Goal: Task Accomplishment & Management: Use online tool/utility

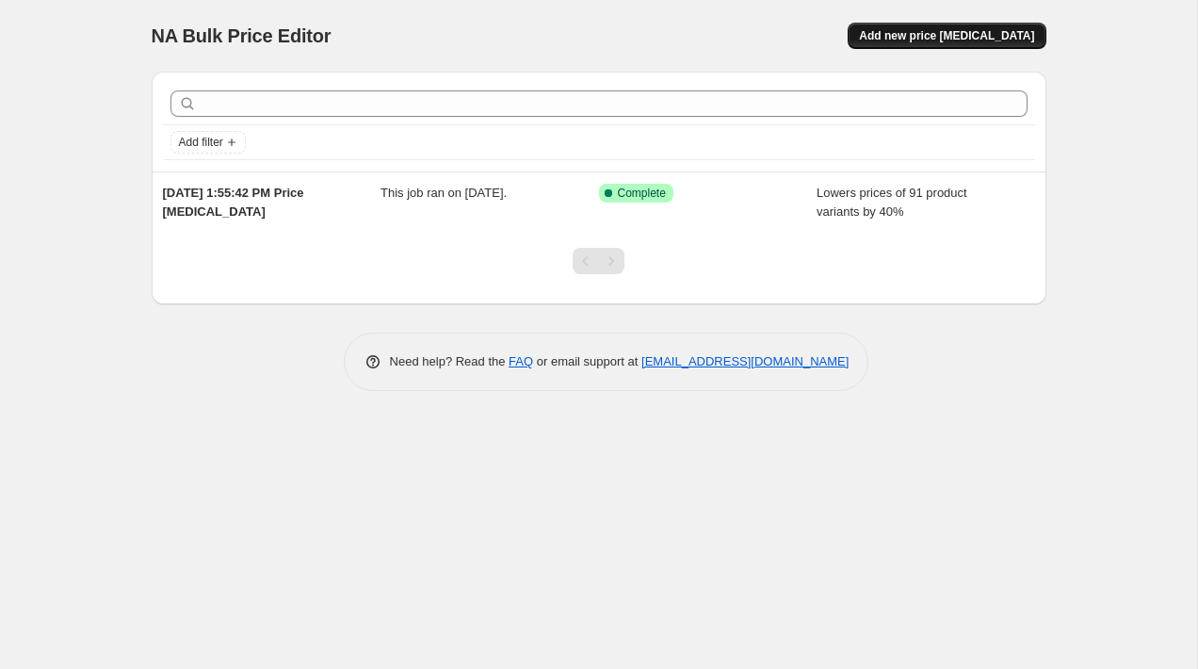
click at [920, 30] on span "Add new price [MEDICAL_DATA]" at bounding box center [946, 35] width 175 height 15
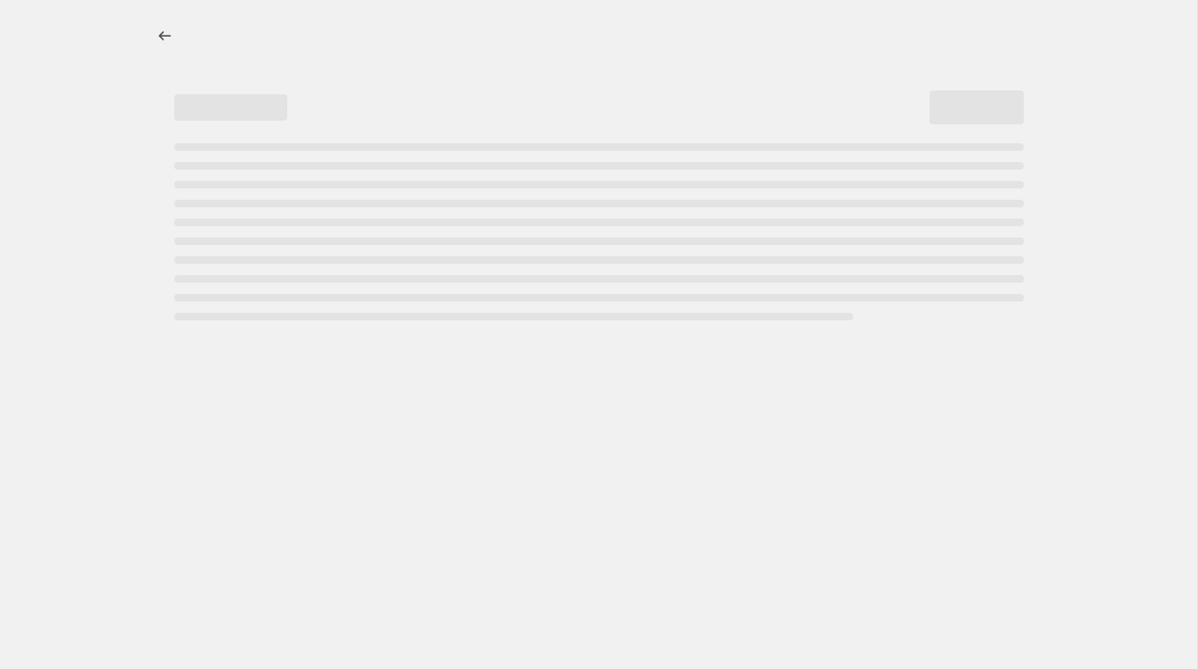
select select "percentage"
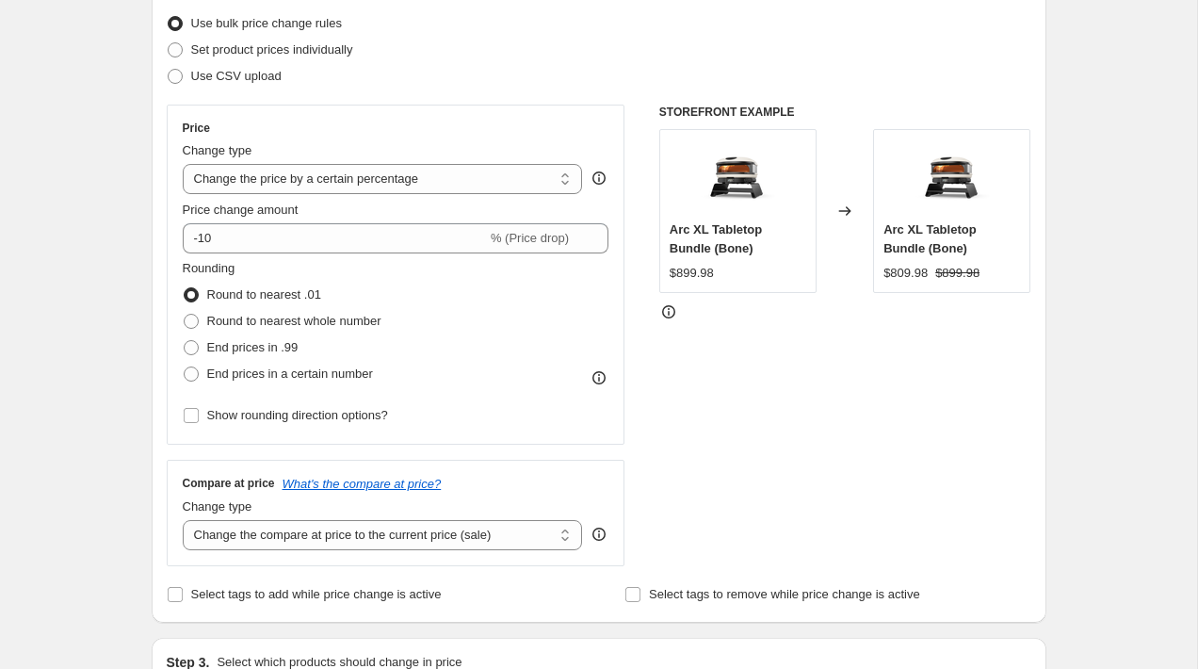
scroll to position [251, 0]
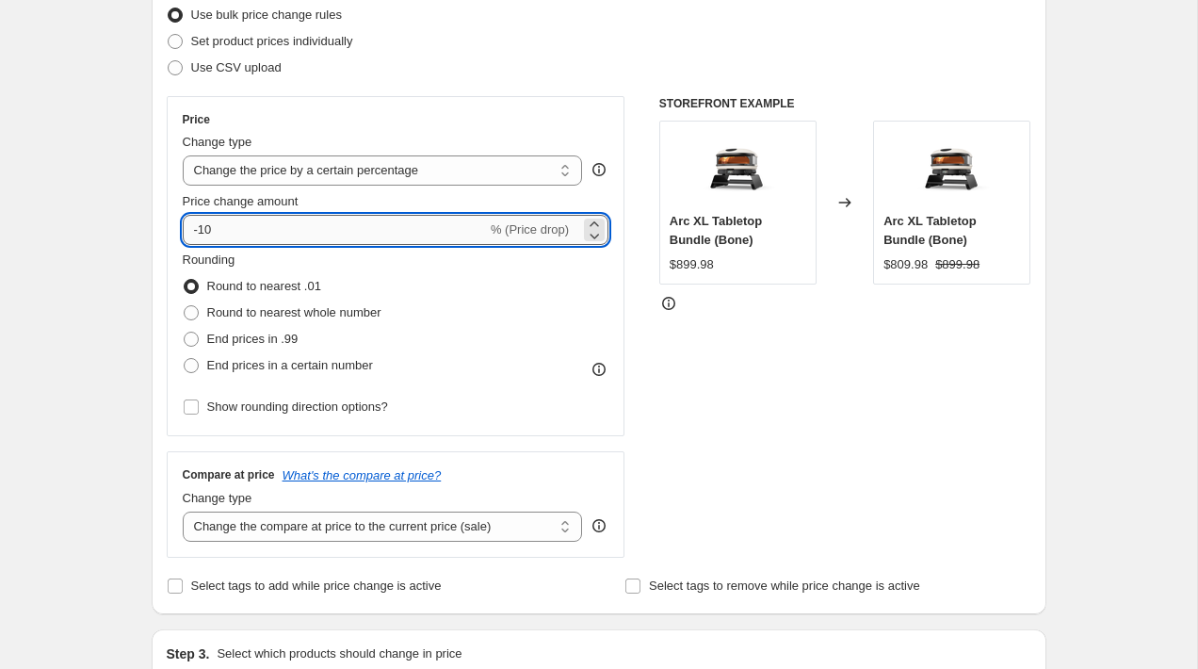
drag, startPoint x: 222, startPoint y: 229, endPoint x: 202, endPoint y: 228, distance: 20.7
click at [202, 228] on input "-10" at bounding box center [335, 230] width 304 height 30
drag, startPoint x: 251, startPoint y: 221, endPoint x: 202, endPoint y: 229, distance: 49.5
click at [202, 229] on input "-125" at bounding box center [335, 230] width 304 height 30
type input "-25"
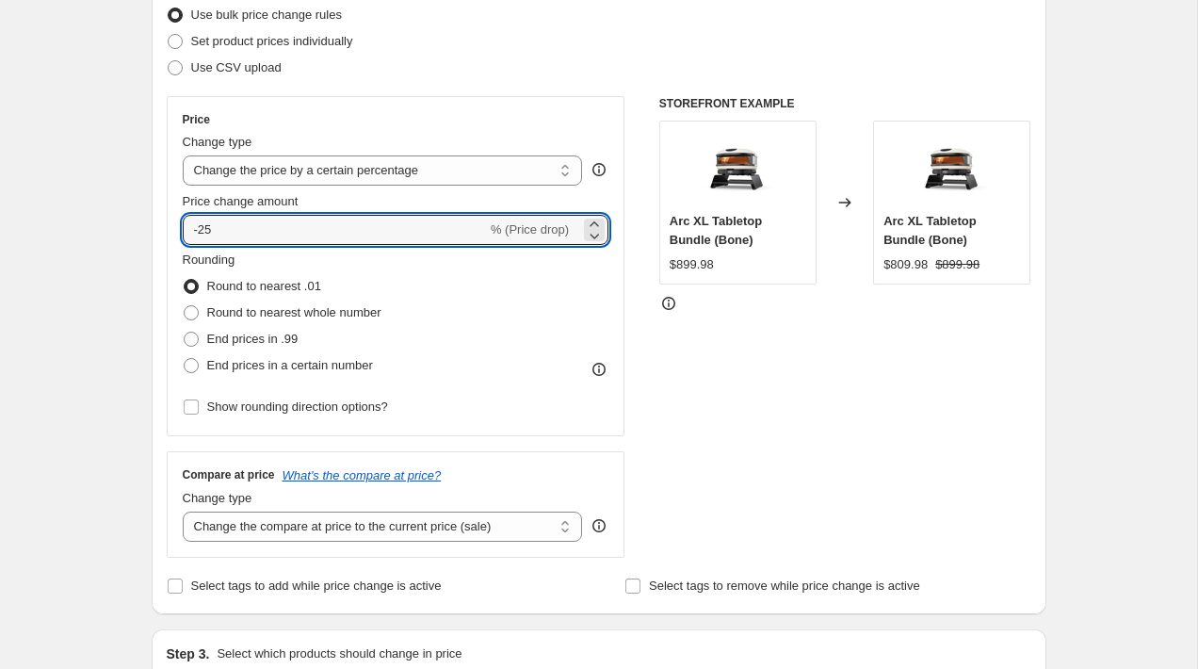
click at [624, 85] on div "Step 2. Select how the prices should change Use bulk price change rules Set pro…" at bounding box center [599, 283] width 865 height 631
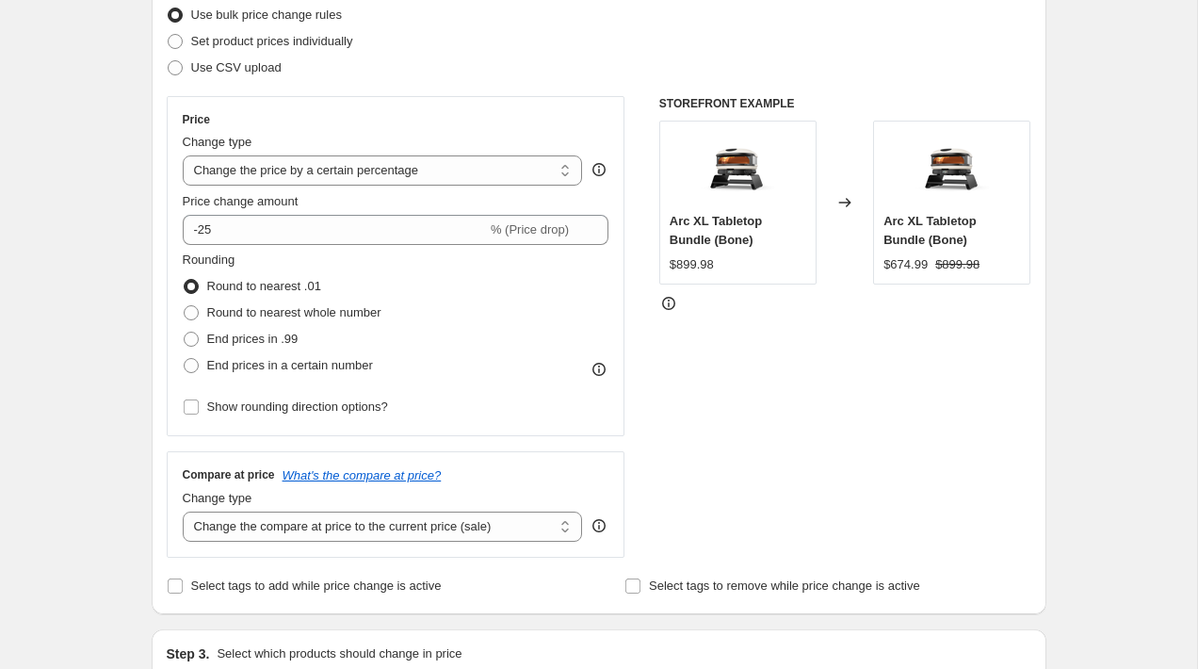
click at [619, 279] on div "Price Change type Change the price to a certain amount Change the price by a ce…" at bounding box center [396, 266] width 459 height 340
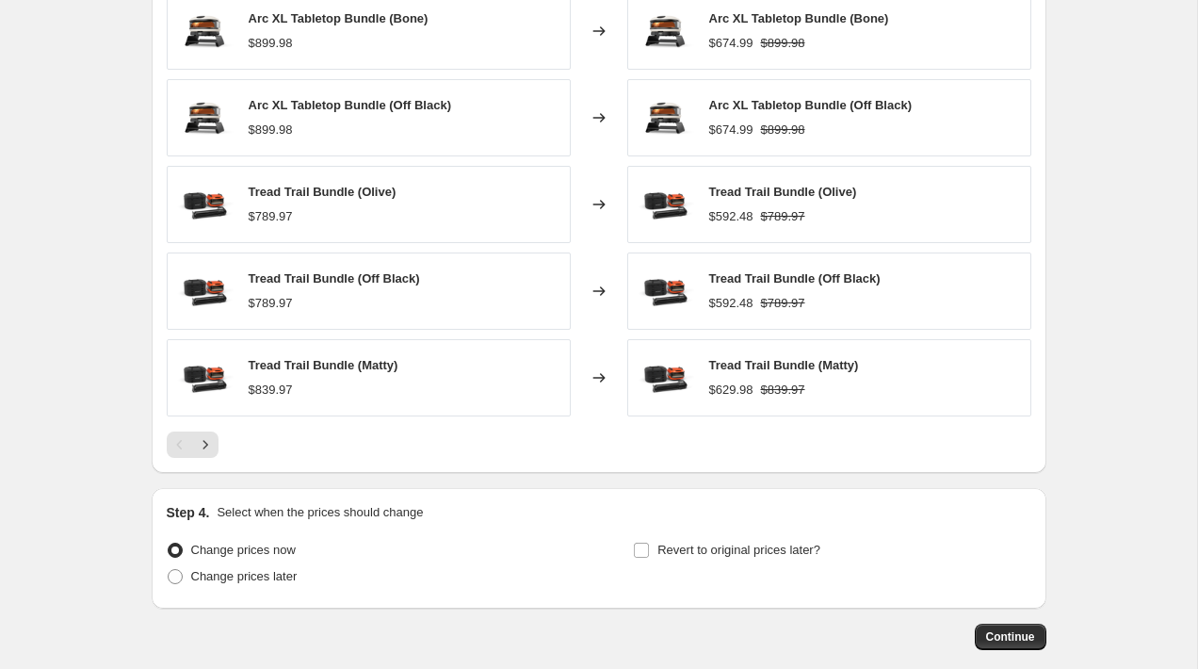
scroll to position [1126, 0]
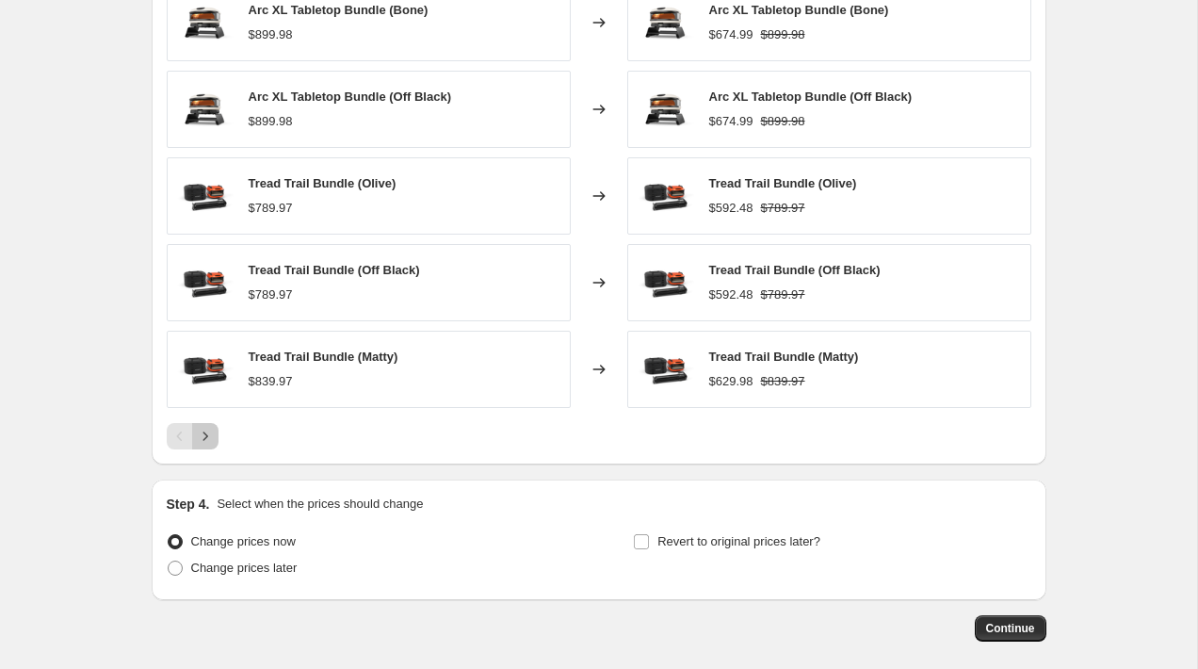
click at [204, 439] on icon "Next" at bounding box center [205, 436] width 19 height 19
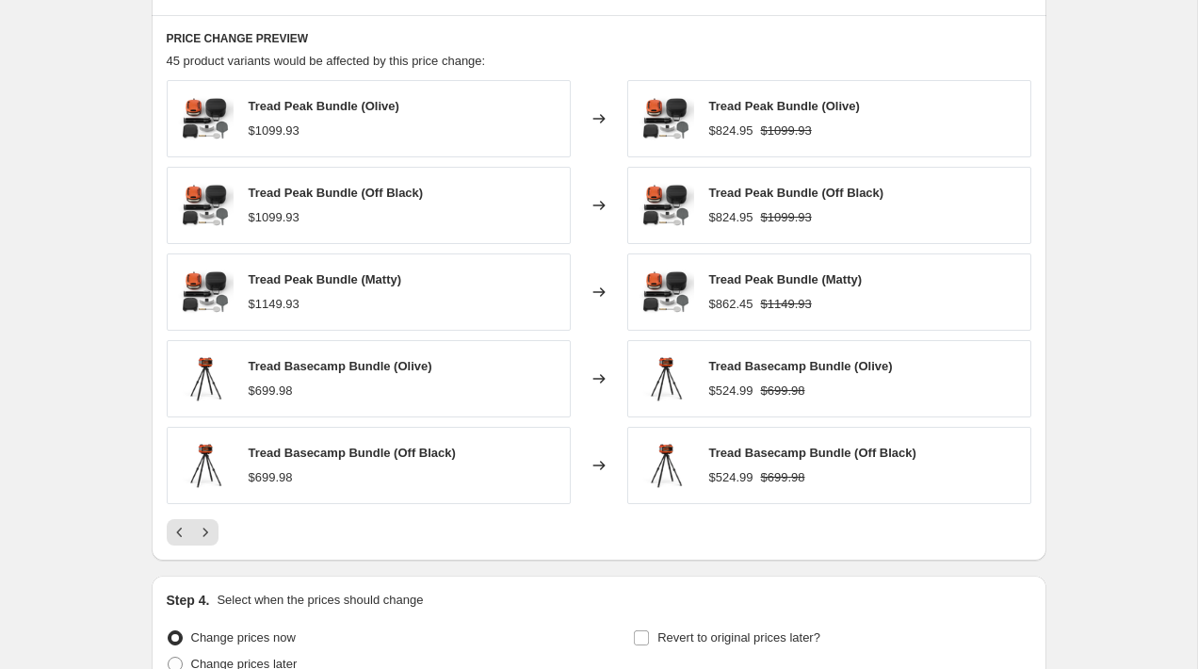
scroll to position [1101, 0]
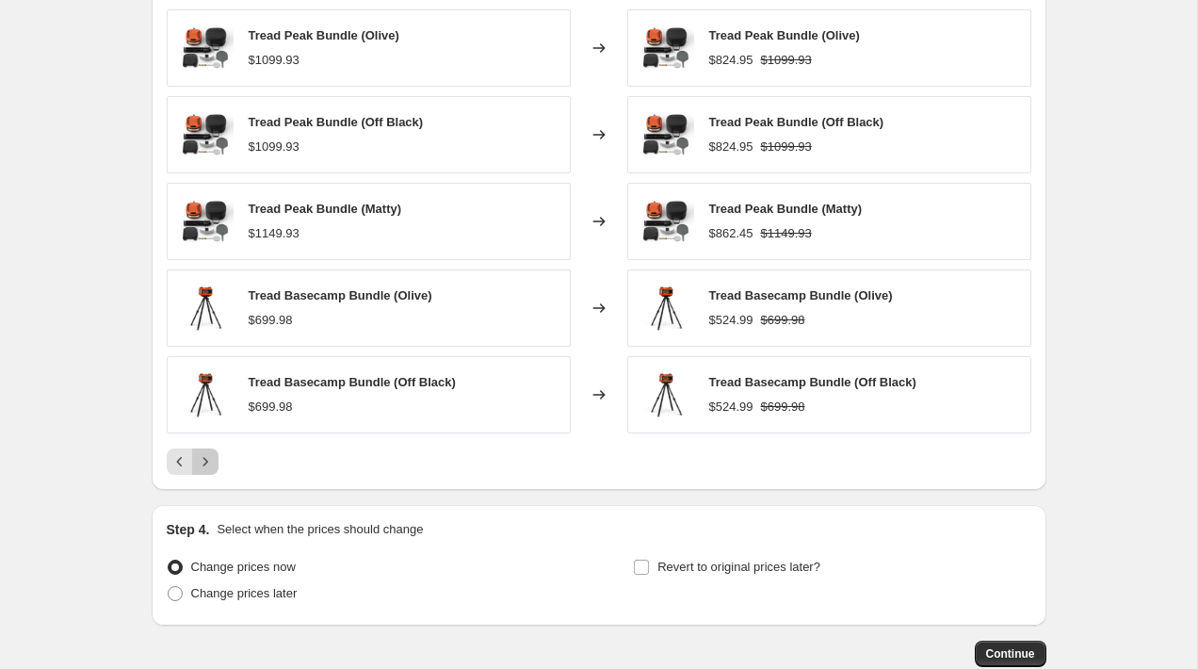
click at [207, 464] on icon "Next" at bounding box center [205, 461] width 19 height 19
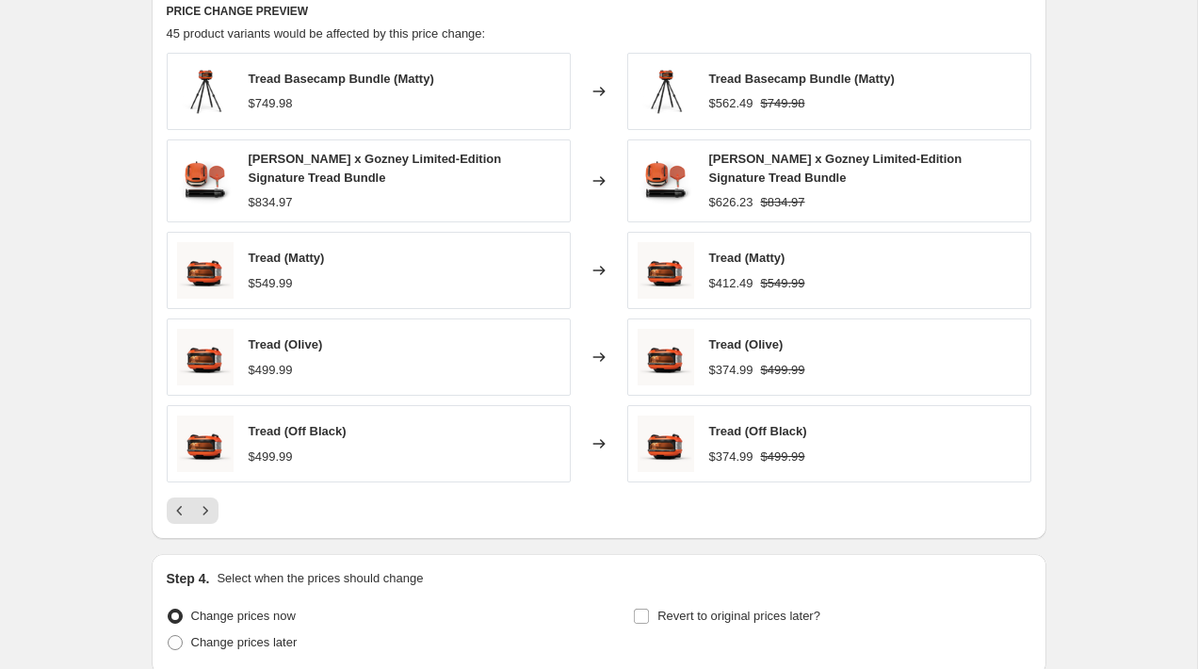
scroll to position [1128, 0]
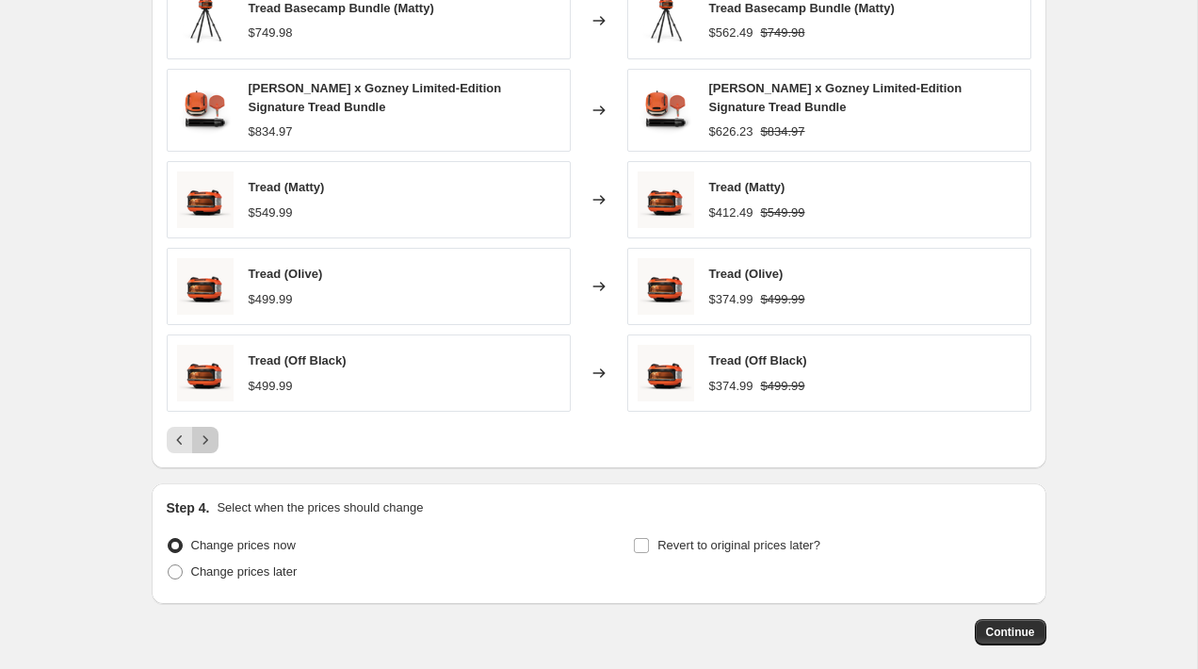
click at [203, 439] on icon "Next" at bounding box center [205, 439] width 19 height 19
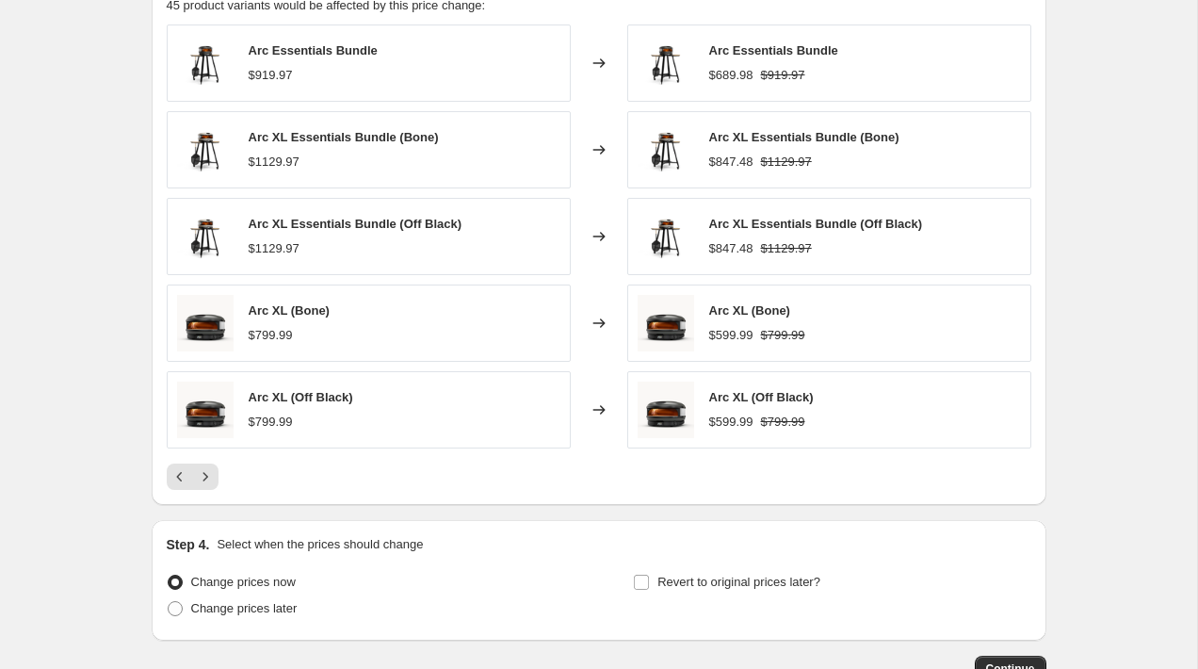
scroll to position [1091, 0]
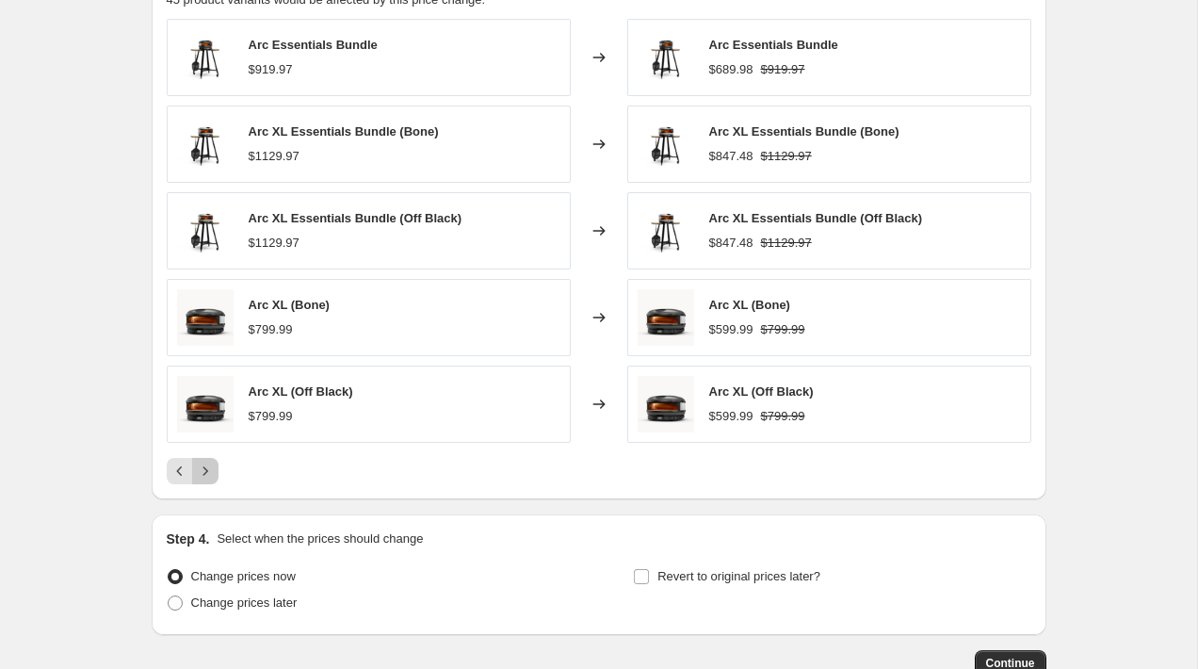
click at [217, 462] on button "Next" at bounding box center [205, 471] width 26 height 26
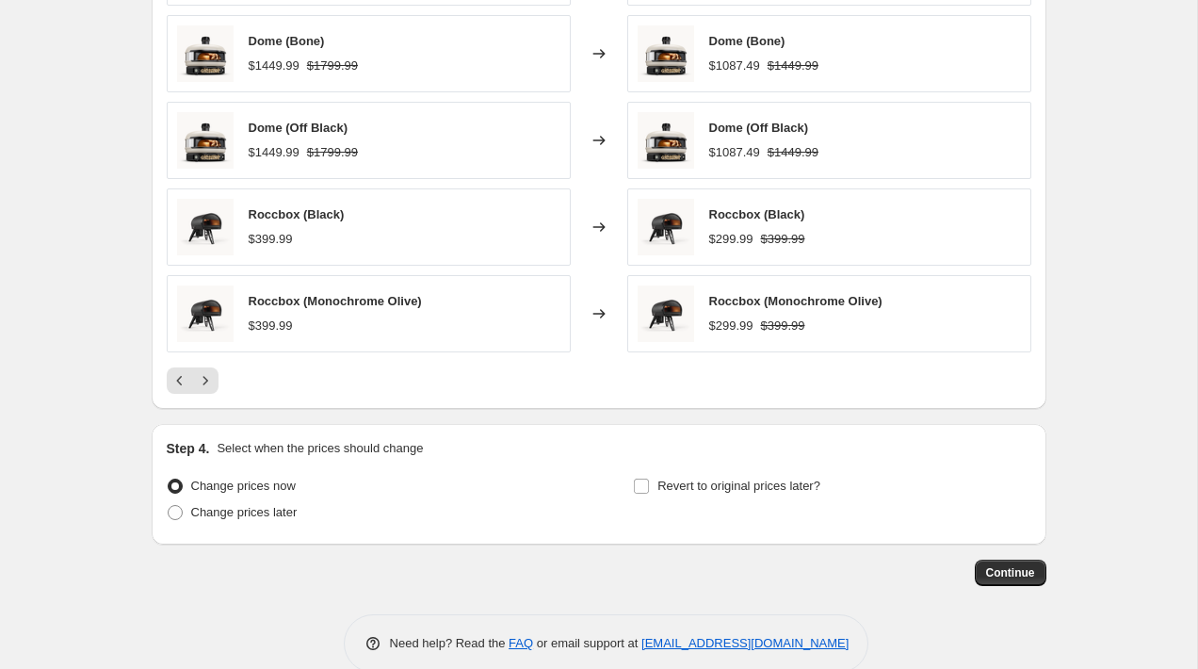
scroll to position [1214, 0]
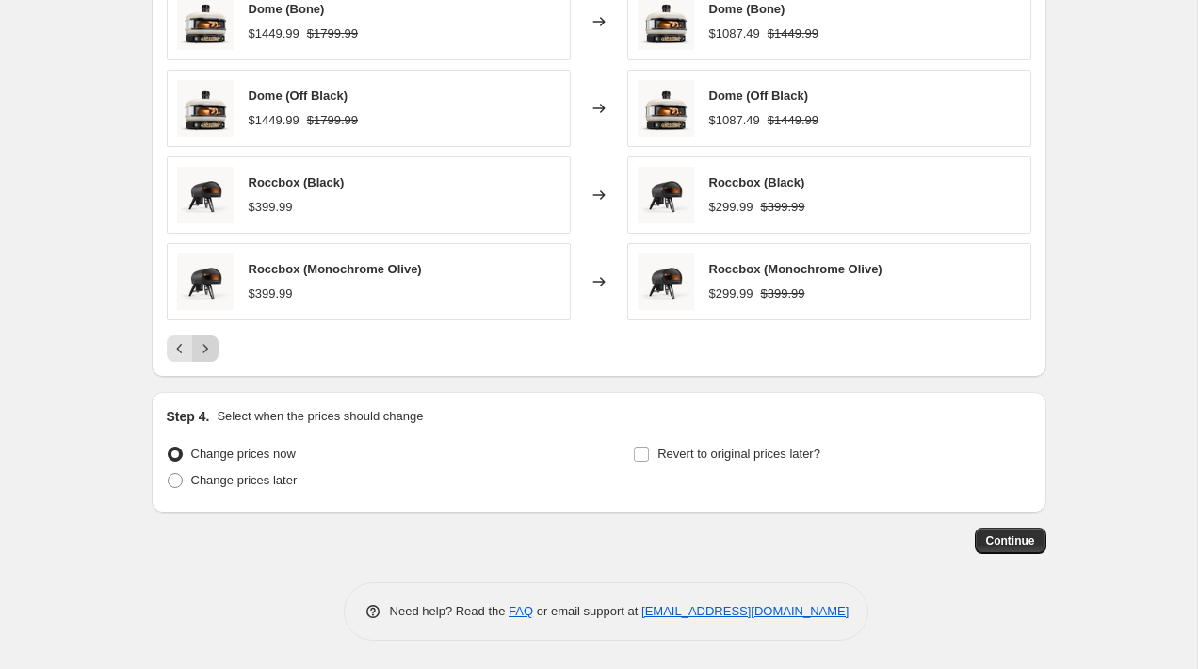
click at [208, 359] on button "Next" at bounding box center [205, 348] width 26 height 26
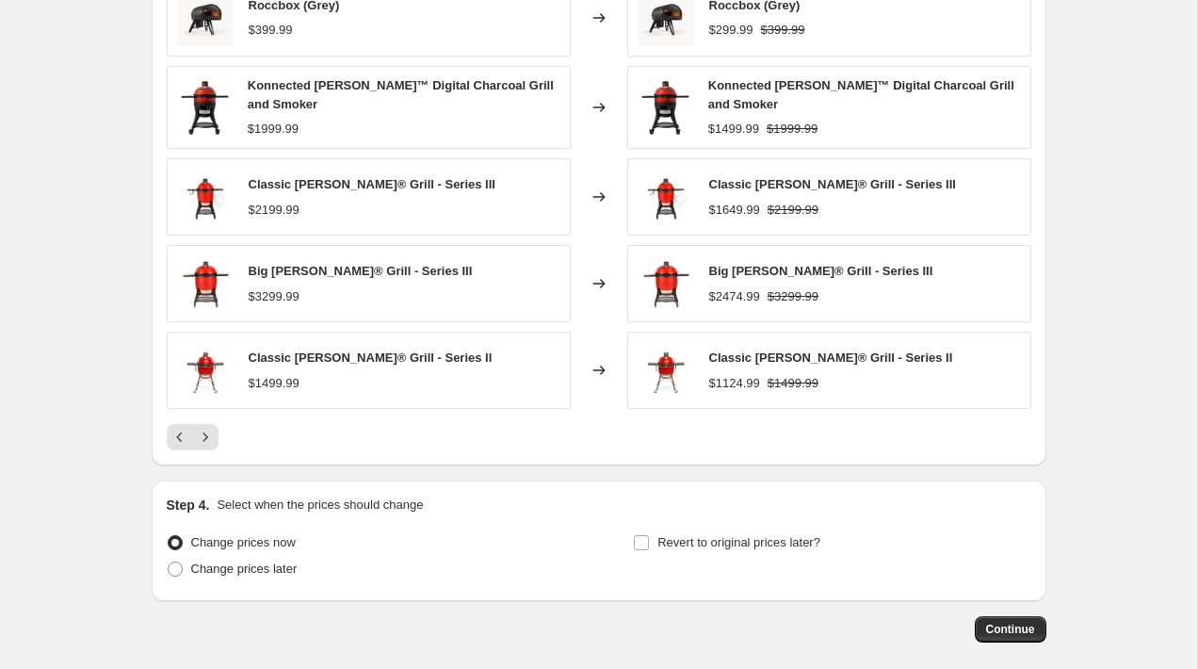
scroll to position [1174, 0]
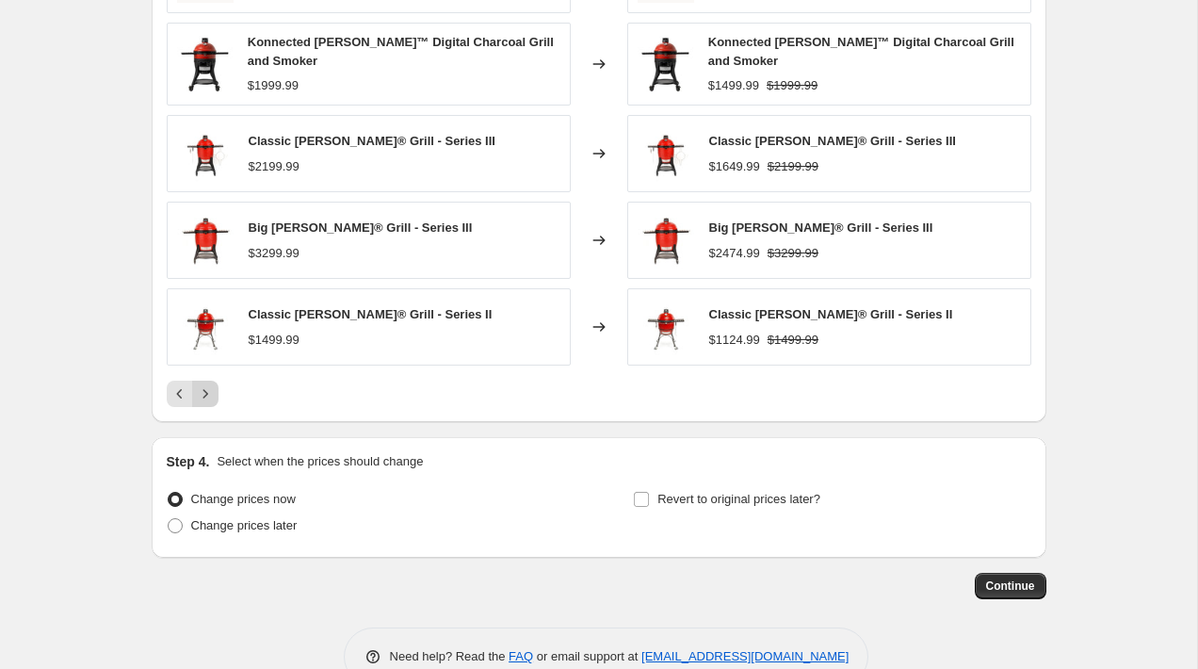
click at [211, 388] on icon "Next" at bounding box center [205, 393] width 19 height 19
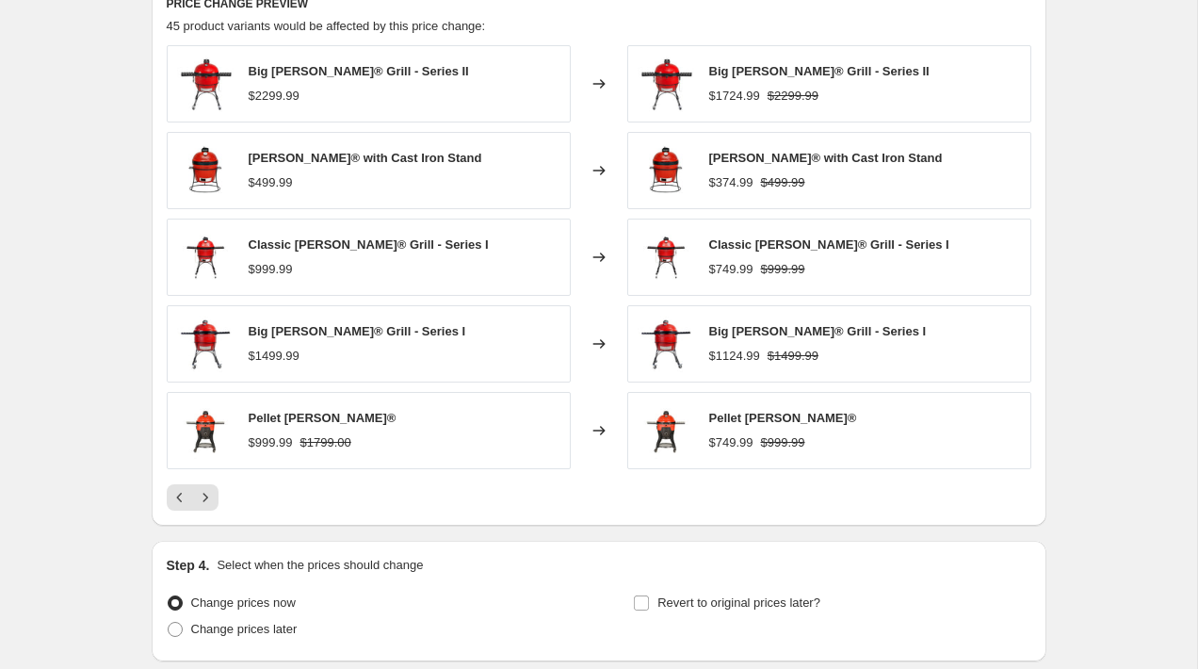
scroll to position [1105, 0]
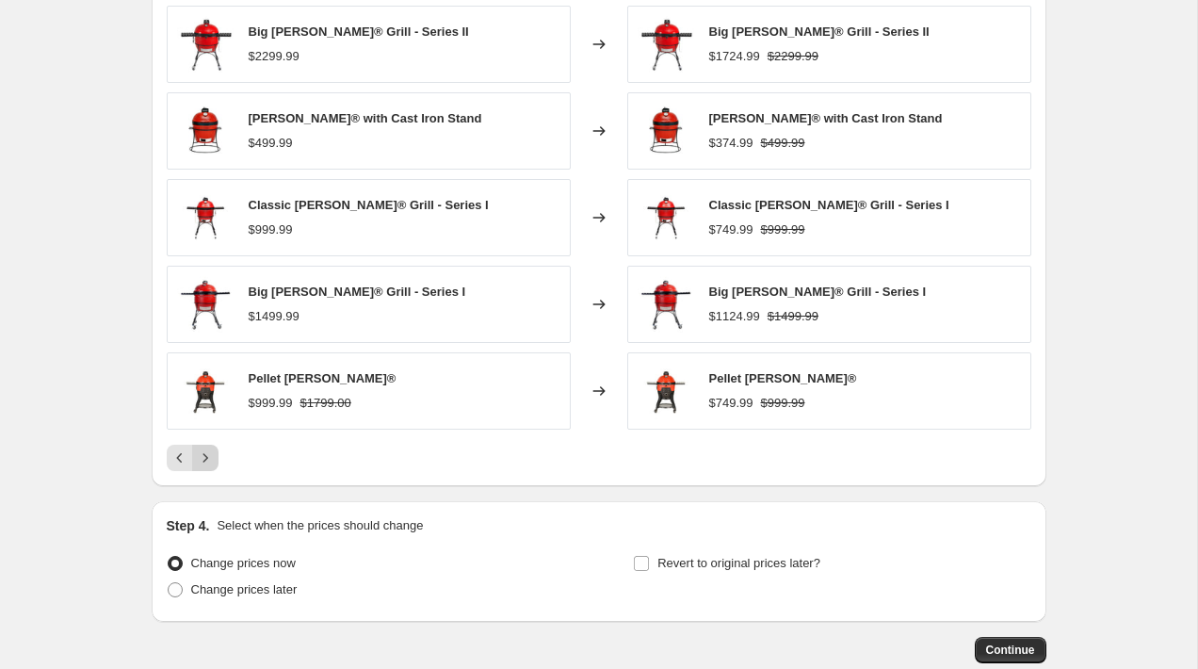
click at [212, 446] on button "Next" at bounding box center [205, 458] width 26 height 26
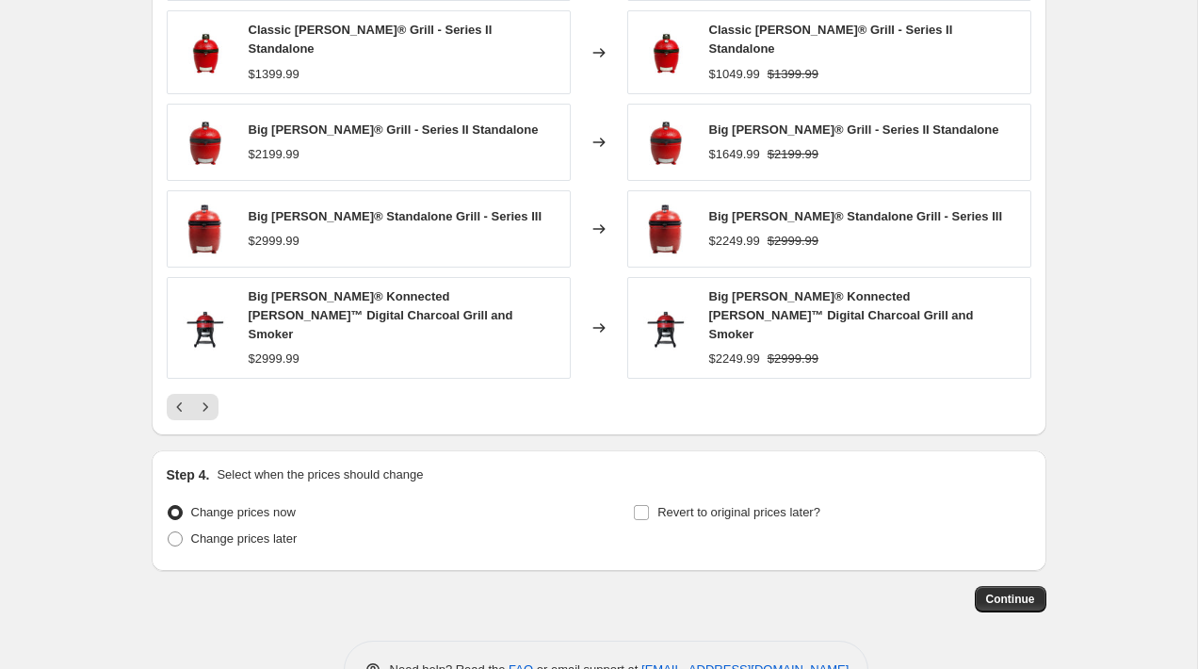
scroll to position [1204, 0]
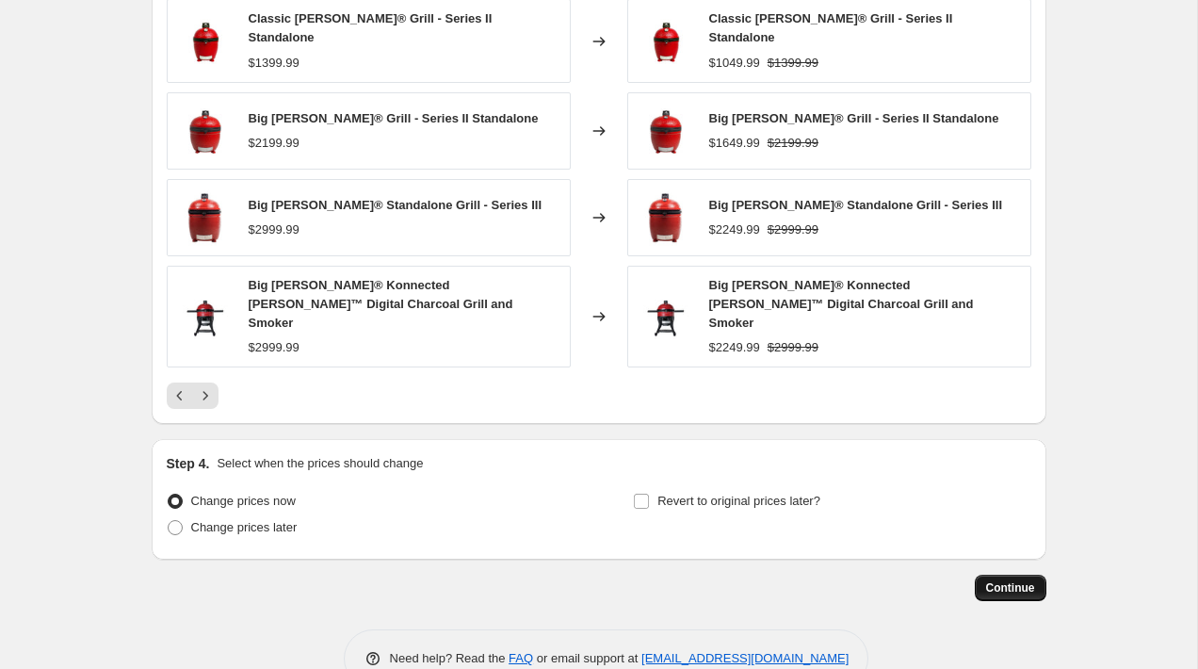
click at [1005, 580] on span "Continue" at bounding box center [1010, 587] width 49 height 15
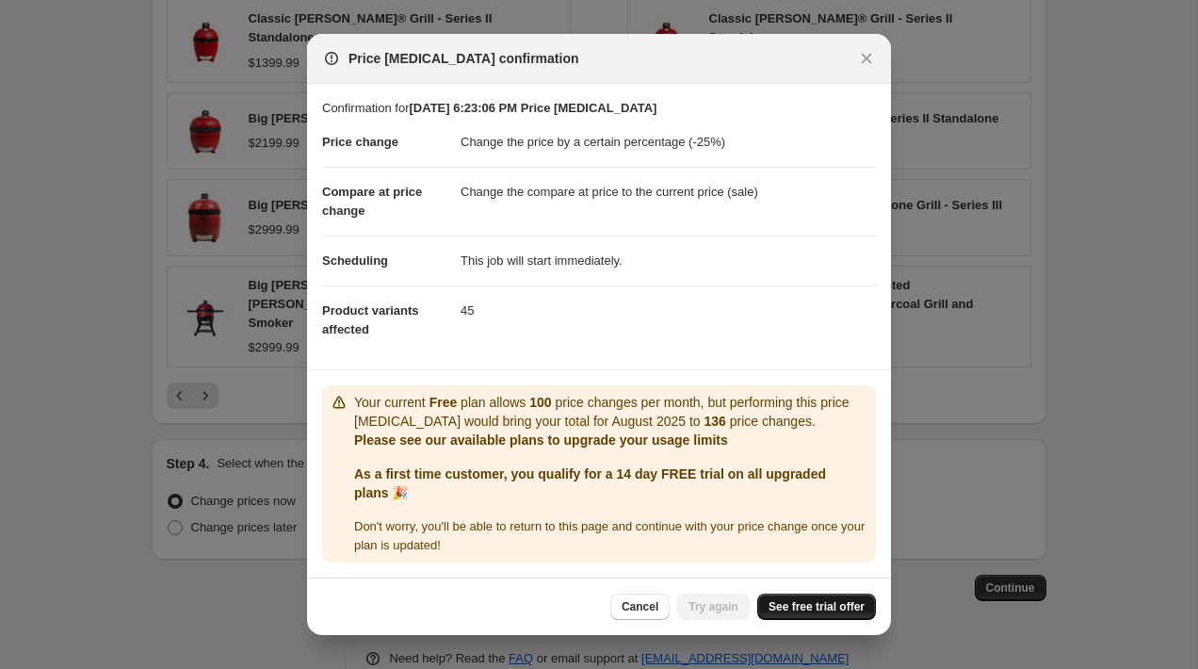
click at [786, 604] on span "See free trial offer" at bounding box center [816, 606] width 96 height 15
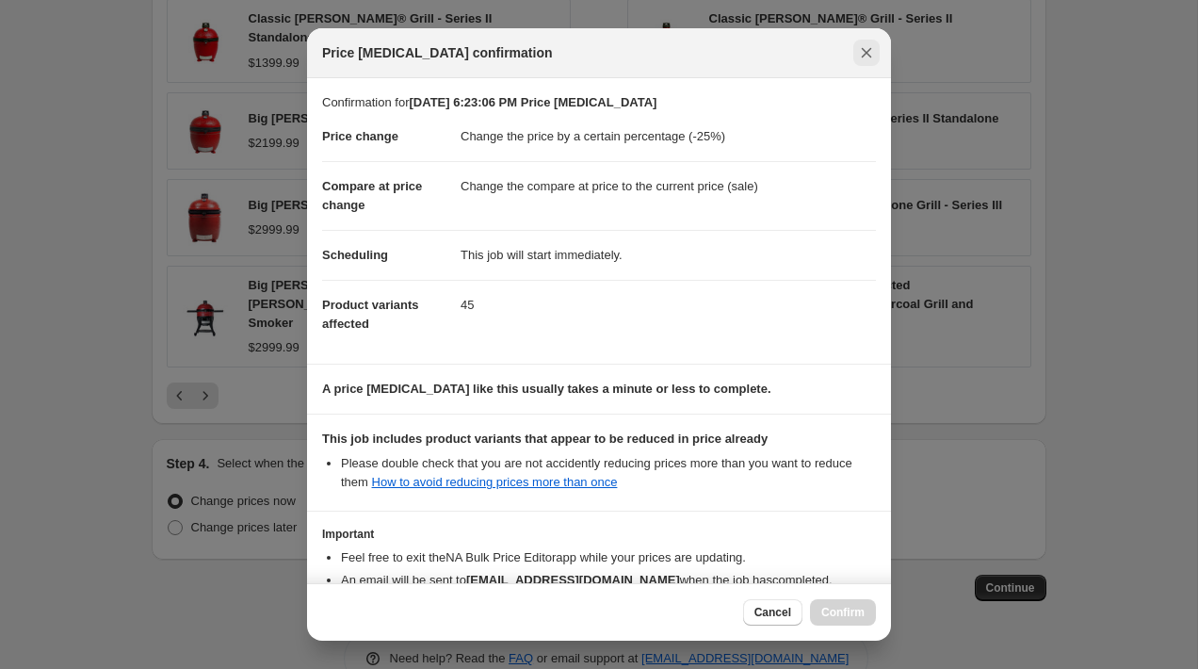
click at [865, 53] on icon "Close" at bounding box center [867, 53] width 10 height 10
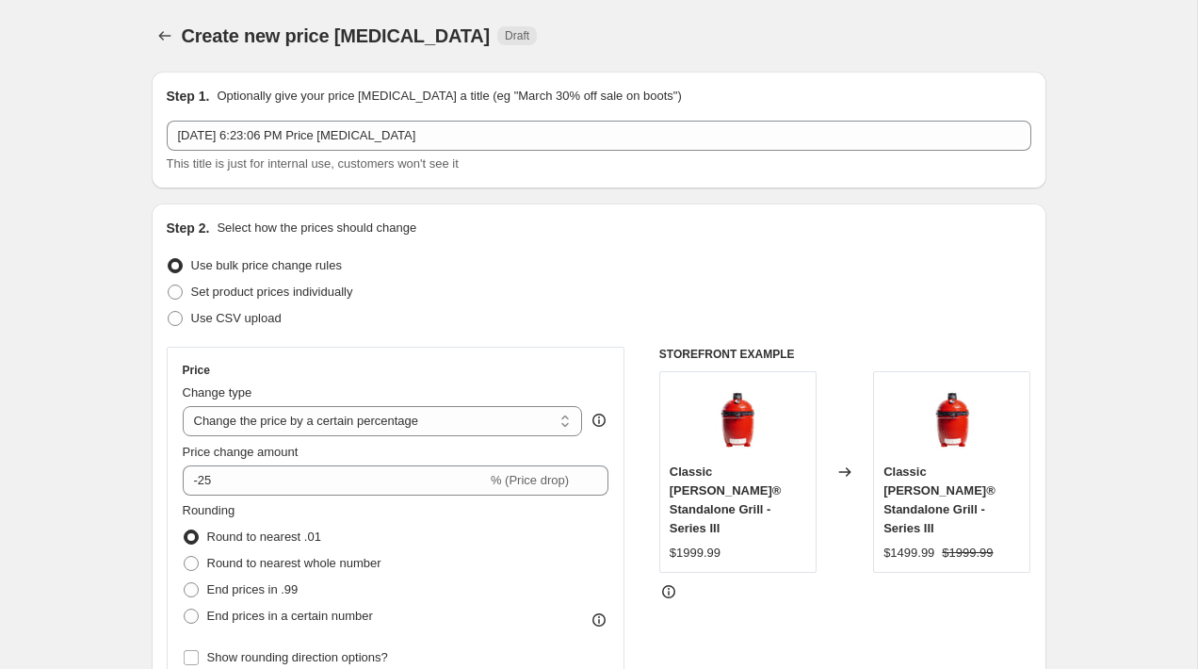
scroll to position [1204, 0]
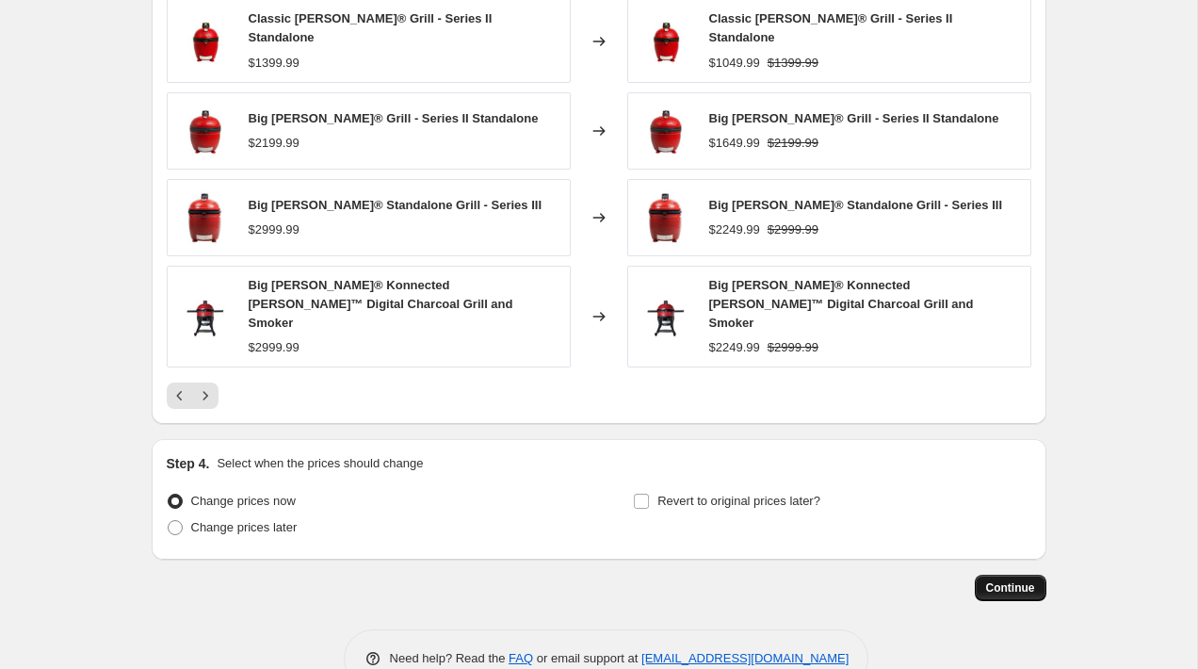
click at [1026, 580] on span "Continue" at bounding box center [1010, 587] width 49 height 15
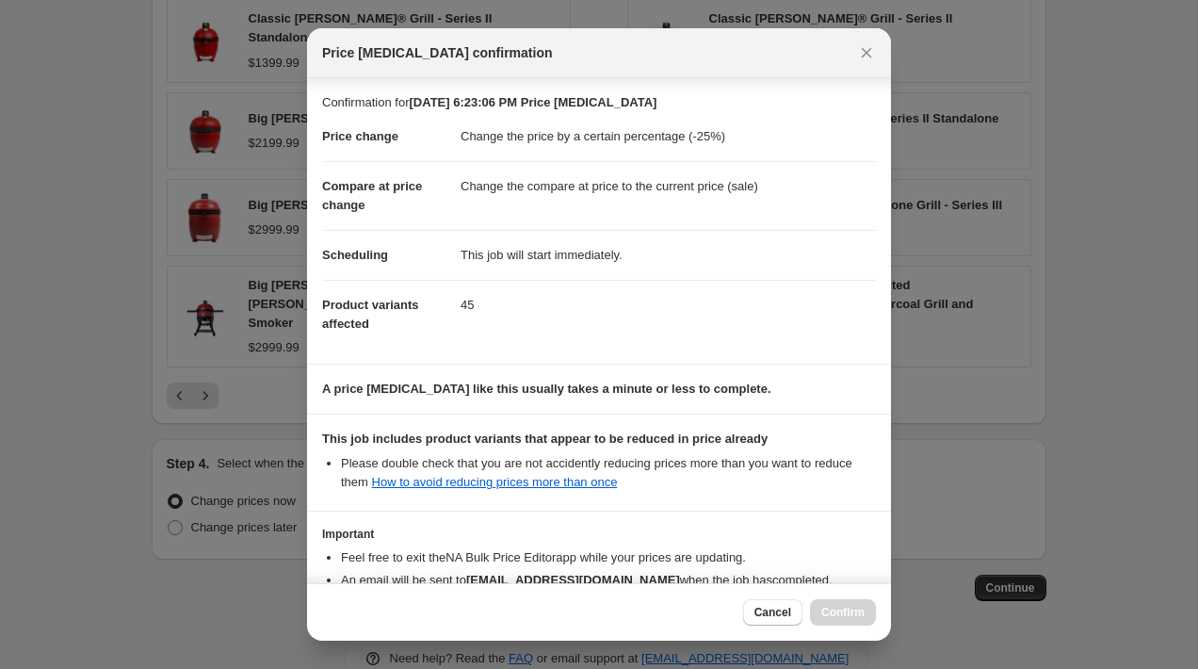
scroll to position [124, 0]
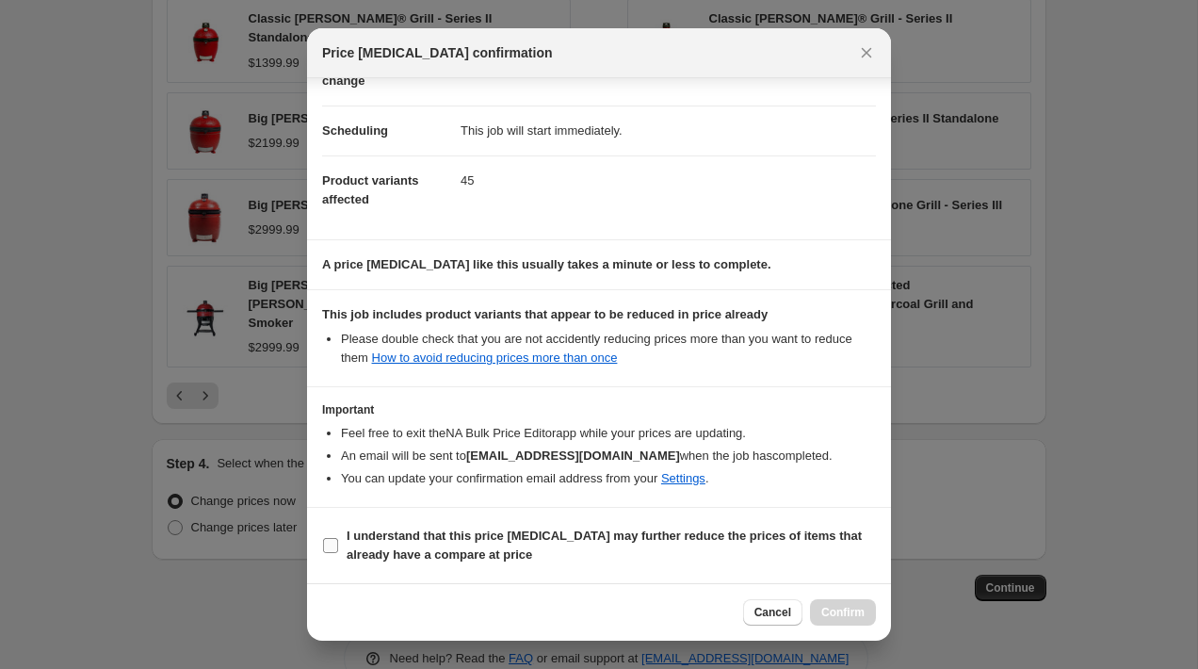
click at [380, 554] on b "I understand that this price change job may further reduce the prices of items …" at bounding box center [604, 544] width 515 height 33
click at [338, 553] on input "I understand that this price change job may further reduce the prices of items …" at bounding box center [330, 545] width 15 height 15
checkbox input "true"
click at [835, 611] on span "Confirm" at bounding box center [842, 612] width 43 height 15
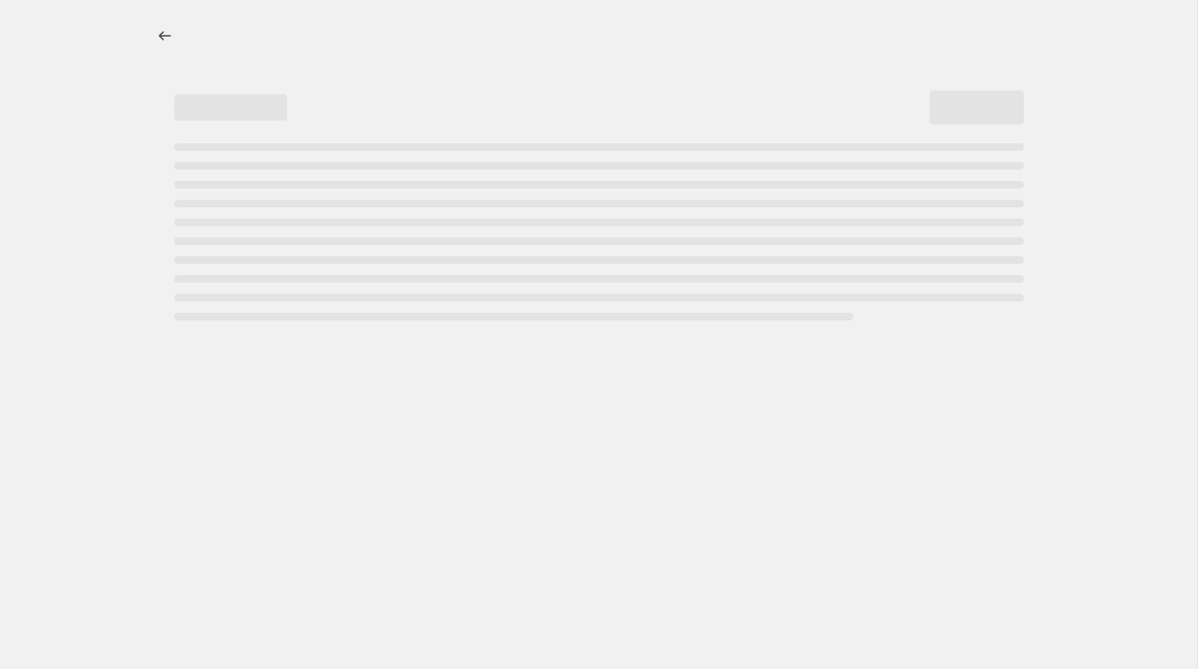
select select "percentage"
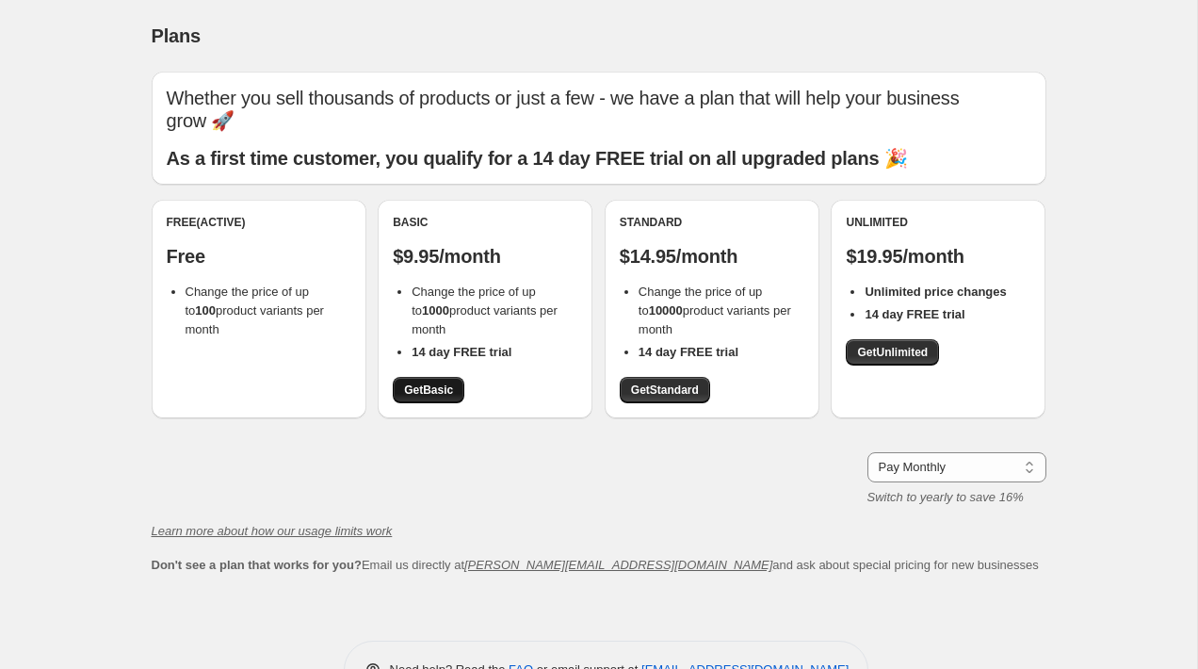
click at [439, 382] on span "Get Basic" at bounding box center [428, 389] width 49 height 15
